Goal: Information Seeking & Learning: Learn about a topic

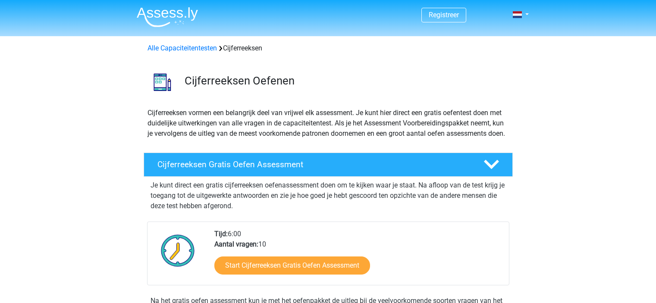
scroll to position [86, 0]
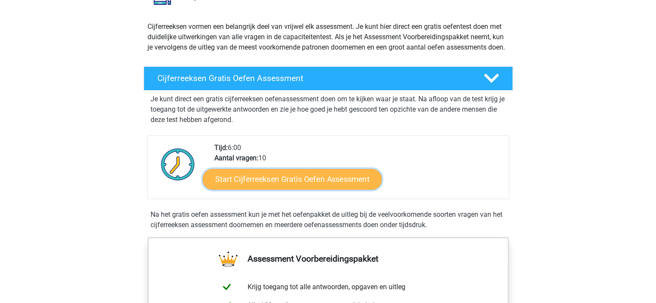
click at [293, 185] on link "Start Cijferreeksen Gratis Oefen Assessment" at bounding box center [292, 179] width 179 height 21
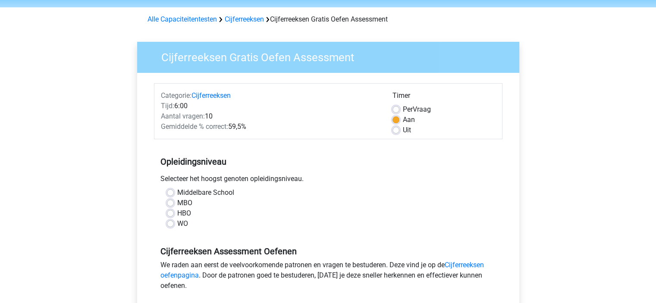
scroll to position [43, 0]
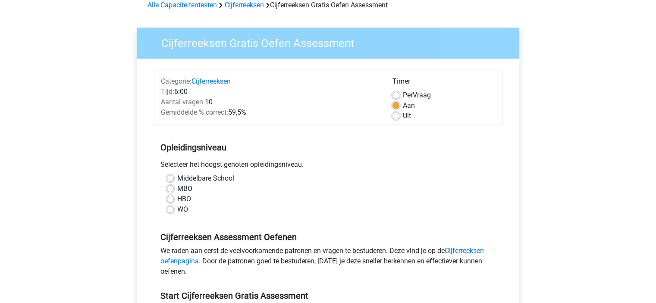
click at [177, 198] on label "HBO" at bounding box center [184, 199] width 14 height 10
click at [170, 198] on input "HBO" at bounding box center [170, 198] width 7 height 9
radio input "true"
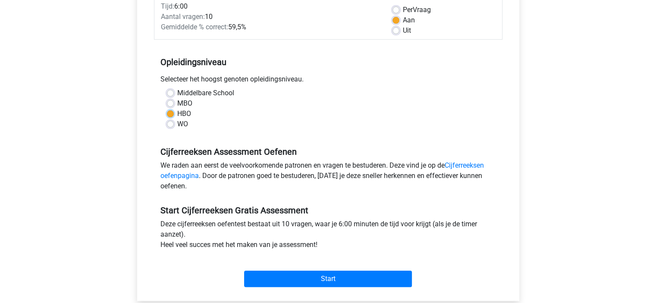
scroll to position [129, 0]
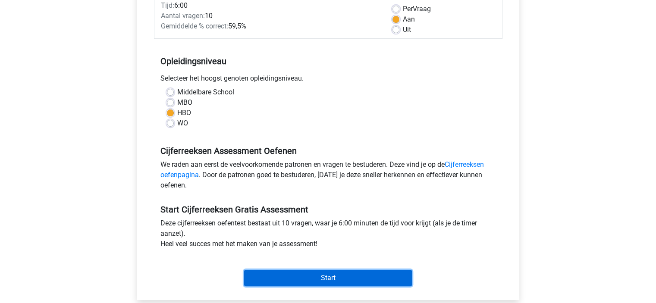
click at [291, 276] on input "Start" at bounding box center [328, 278] width 168 height 16
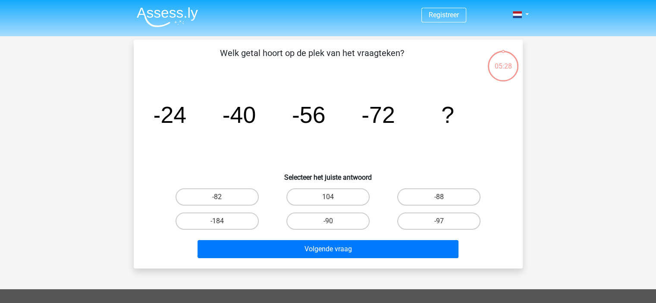
click at [441, 197] on input "-88" at bounding box center [442, 200] width 6 height 6
radio input "true"
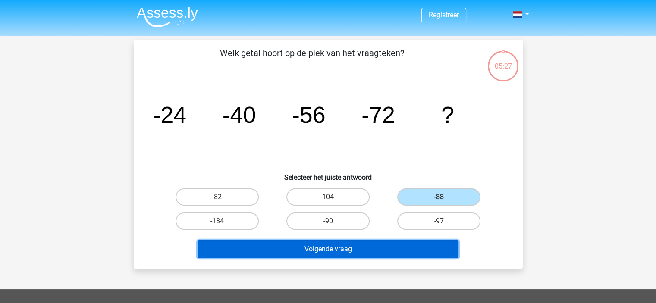
click at [368, 248] on button "Volgende vraag" at bounding box center [328, 249] width 261 height 18
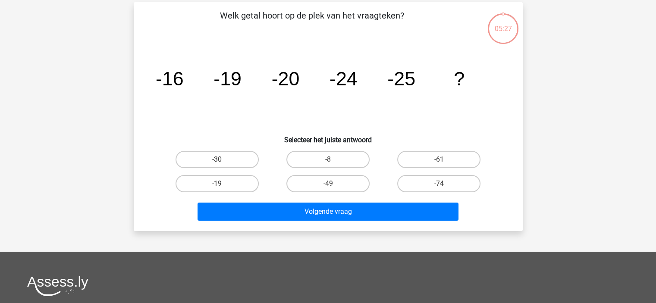
scroll to position [40, 0]
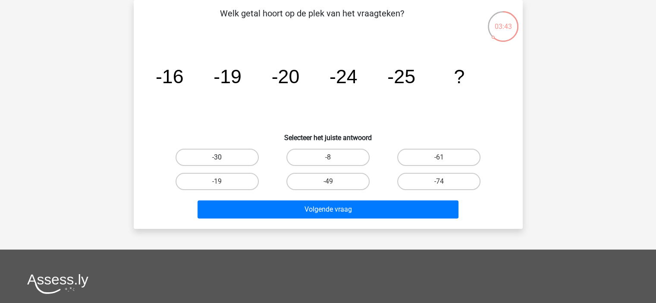
click at [243, 156] on label "-30" at bounding box center [217, 157] width 83 height 17
click at [223, 158] on input "-30" at bounding box center [220, 161] width 6 height 6
radio input "true"
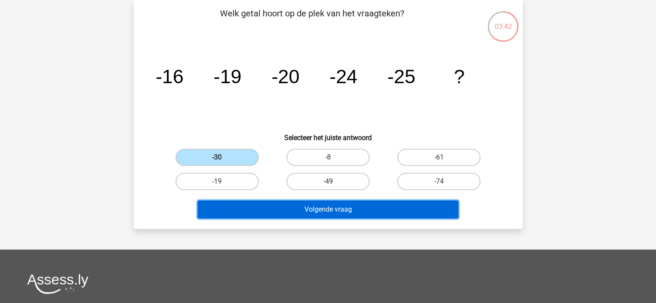
click at [342, 213] on button "Volgende vraag" at bounding box center [328, 210] width 261 height 18
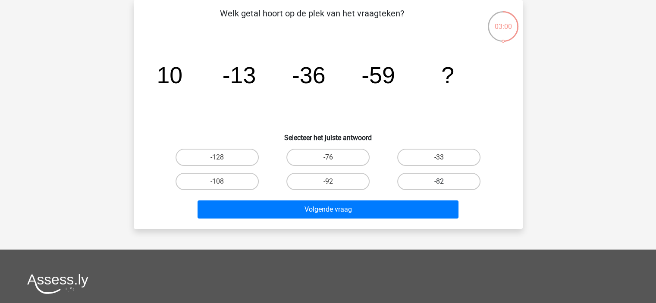
click at [423, 181] on label "-82" at bounding box center [438, 181] width 83 height 17
click at [439, 182] on input "-82" at bounding box center [442, 185] width 6 height 6
radio input "true"
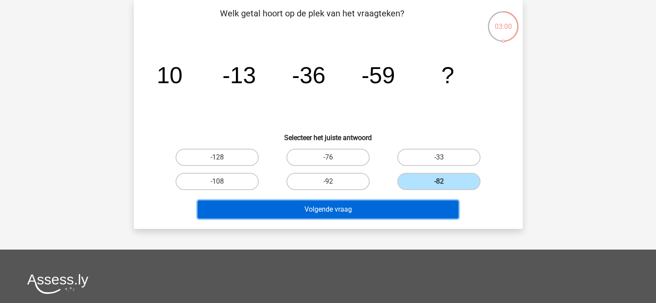
click at [392, 202] on button "Volgende vraag" at bounding box center [328, 210] width 261 height 18
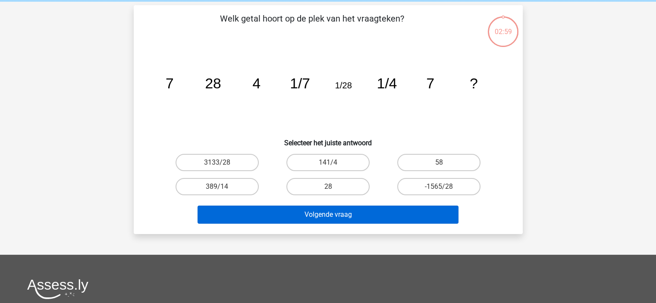
scroll to position [0, 0]
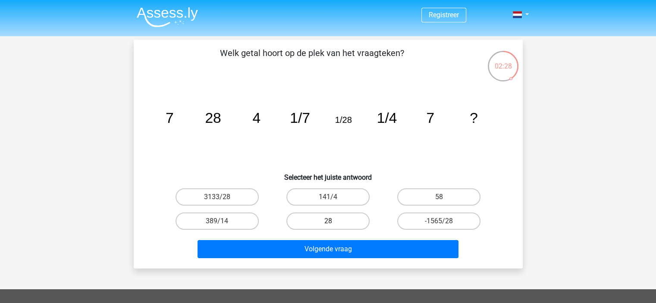
click at [350, 221] on label "28" at bounding box center [328, 221] width 83 height 17
click at [334, 221] on input "28" at bounding box center [331, 224] width 6 height 6
radio input "true"
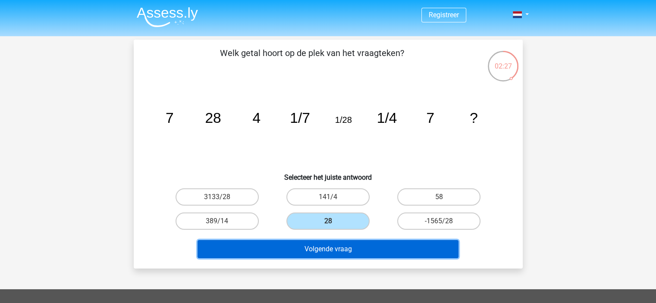
click at [349, 253] on button "Volgende vraag" at bounding box center [328, 249] width 261 height 18
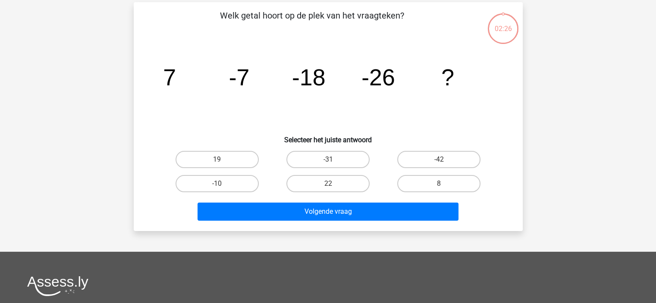
scroll to position [40, 0]
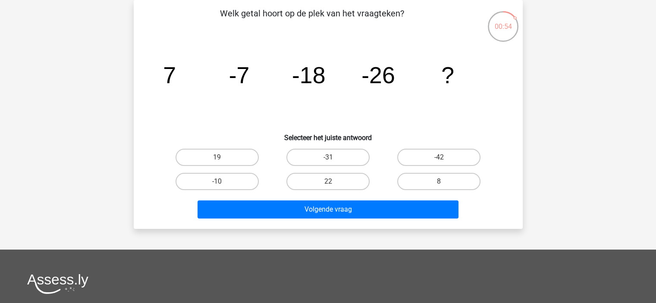
click at [334, 146] on div "-31" at bounding box center [328, 157] width 111 height 24
click at [333, 151] on label "-31" at bounding box center [328, 157] width 83 height 17
click at [333, 158] on input "-31" at bounding box center [331, 161] width 6 height 6
radio input "true"
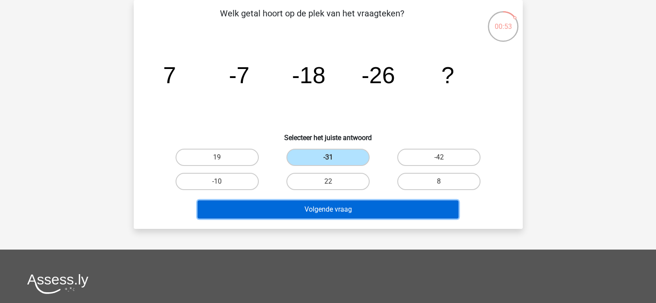
click at [333, 211] on button "Volgende vraag" at bounding box center [328, 210] width 261 height 18
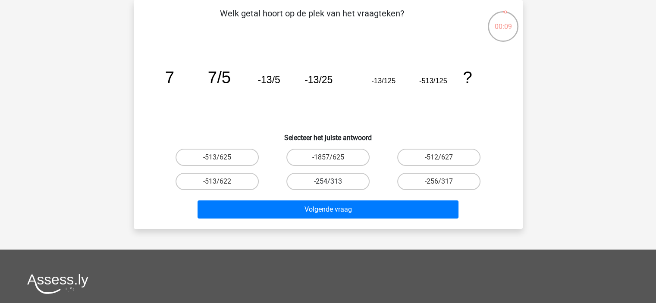
click at [331, 180] on label "-254/313" at bounding box center [328, 181] width 83 height 17
click at [331, 182] on input "-254/313" at bounding box center [331, 185] width 6 height 6
radio input "true"
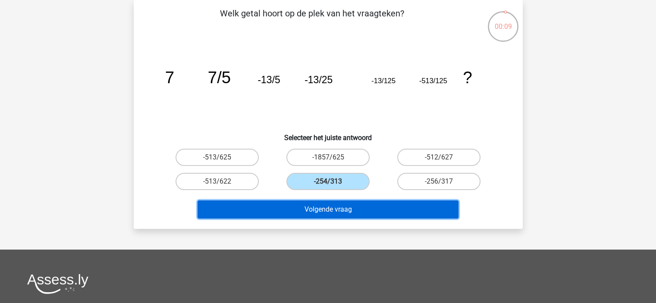
click at [327, 212] on button "Volgende vraag" at bounding box center [328, 210] width 261 height 18
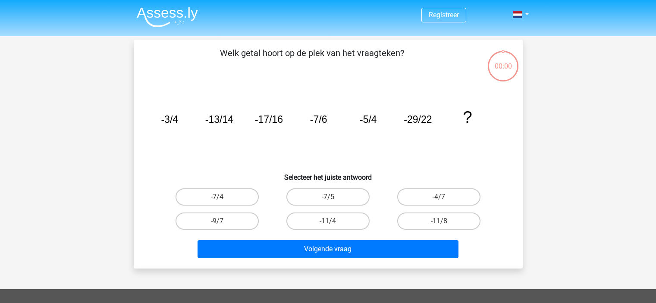
scroll to position [40, 0]
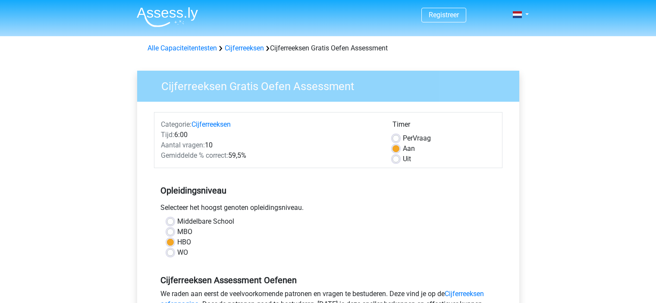
scroll to position [129, 0]
